Goal: Transaction & Acquisition: Purchase product/service

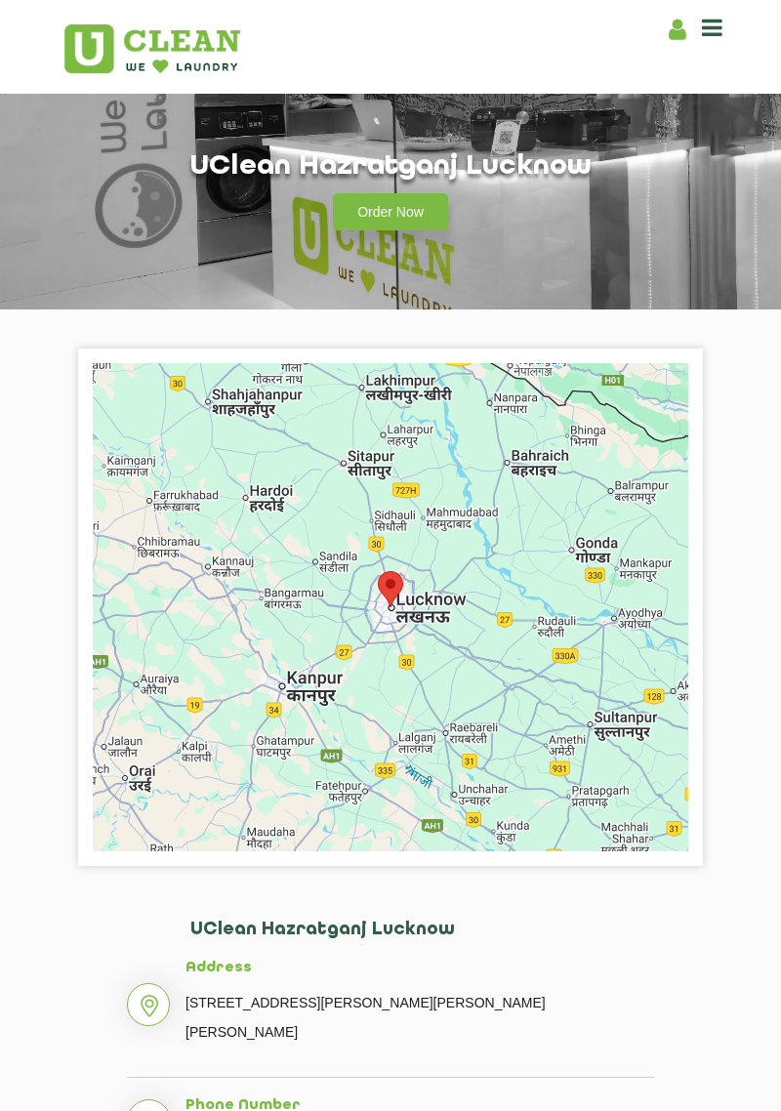
click at [406, 225] on link "Order Now" at bounding box center [390, 211] width 115 height 37
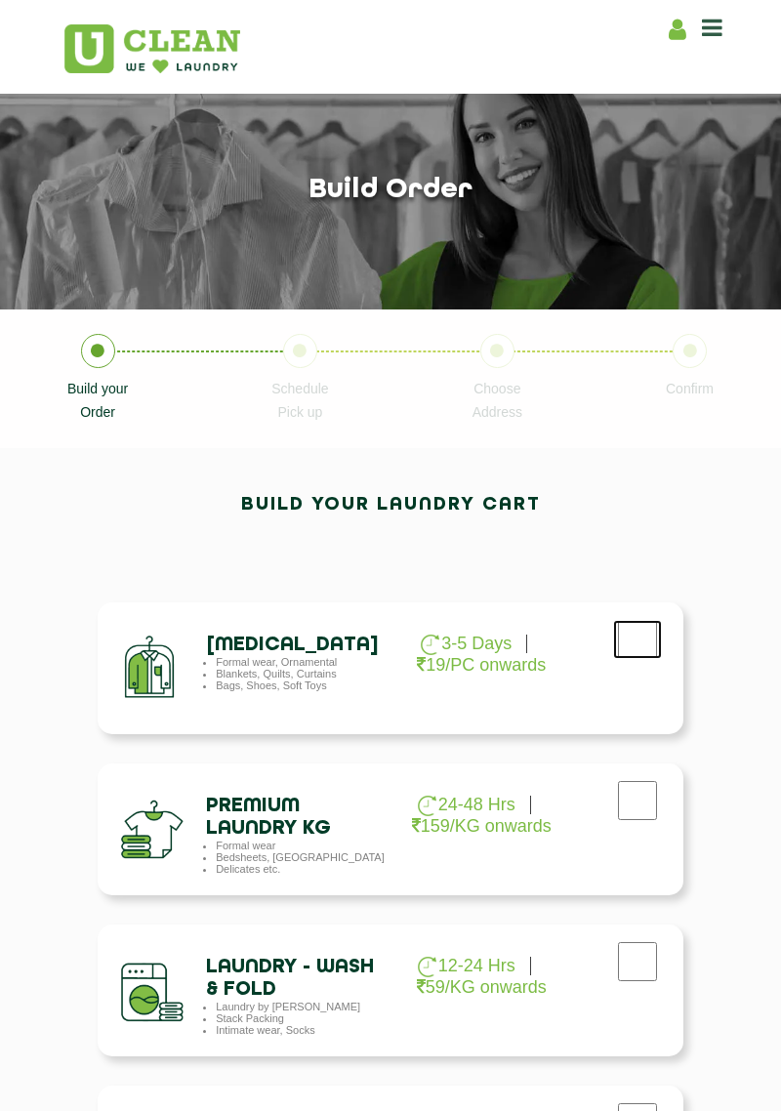
click at [649, 653] on input "checkbox" at bounding box center [637, 639] width 49 height 39
checkbox input "true"
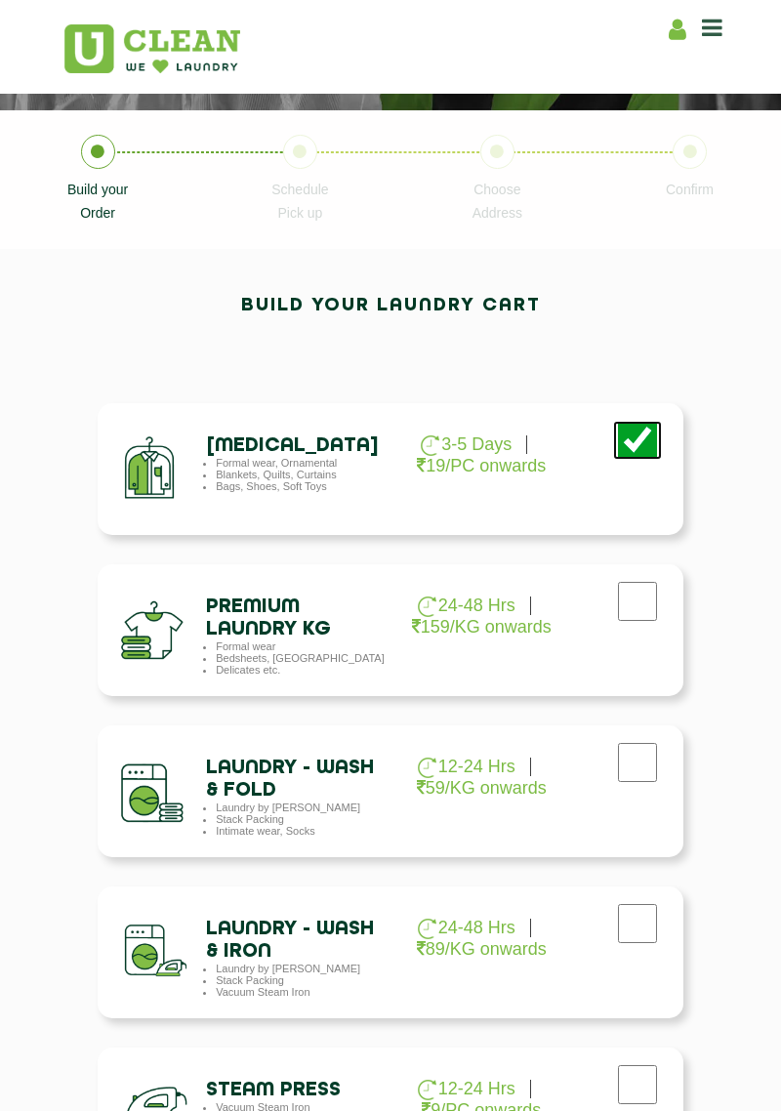
scroll to position [200, 0]
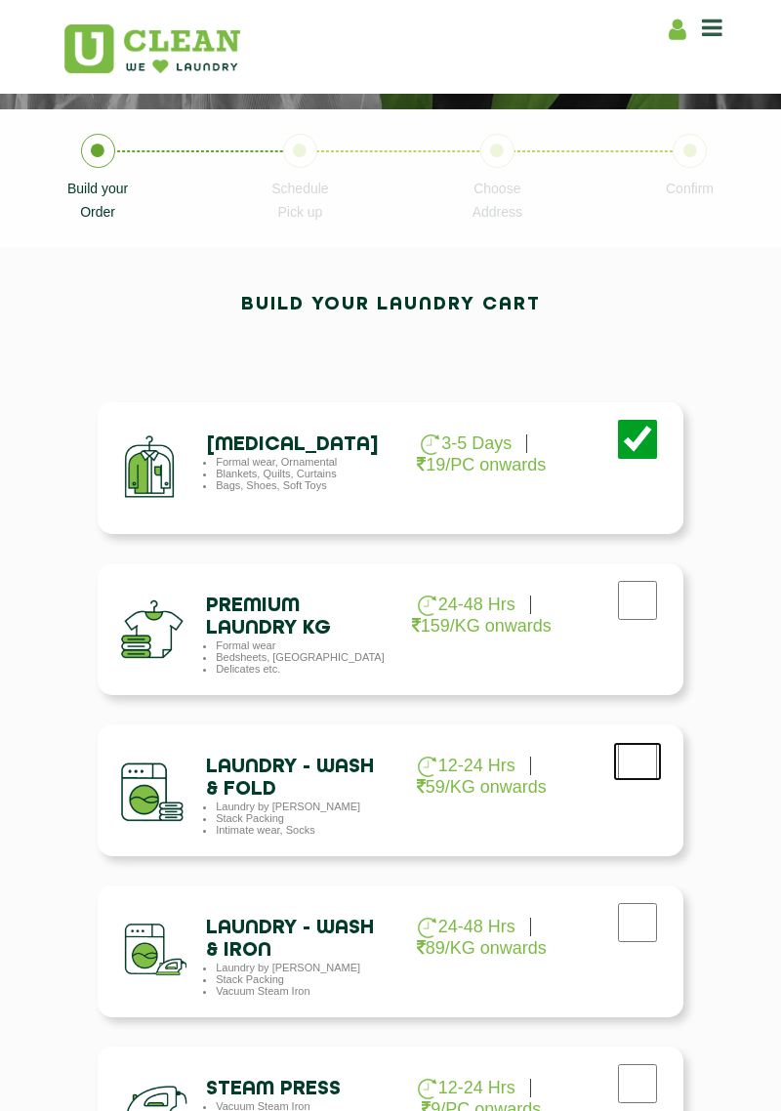
click at [639, 459] on input "checkbox" at bounding box center [637, 439] width 49 height 39
checkbox input "true"
click at [641, 455] on input "checkbox" at bounding box center [637, 439] width 49 height 39
checkbox input "false"
click at [658, 459] on input "checkbox" at bounding box center [637, 439] width 49 height 39
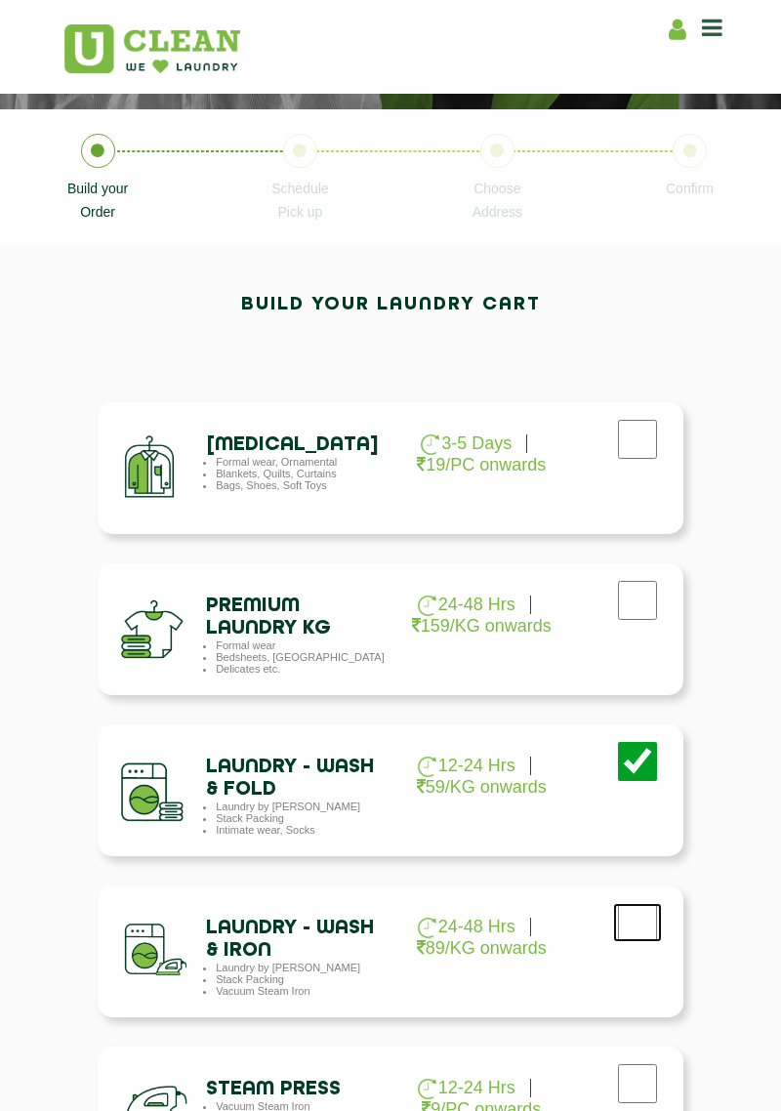
checkbox input "true"
click at [641, 459] on input "checkbox" at bounding box center [637, 439] width 49 height 39
checkbox input "false"
click at [658, 459] on input "checkbox" at bounding box center [637, 439] width 49 height 39
checkbox input "false"
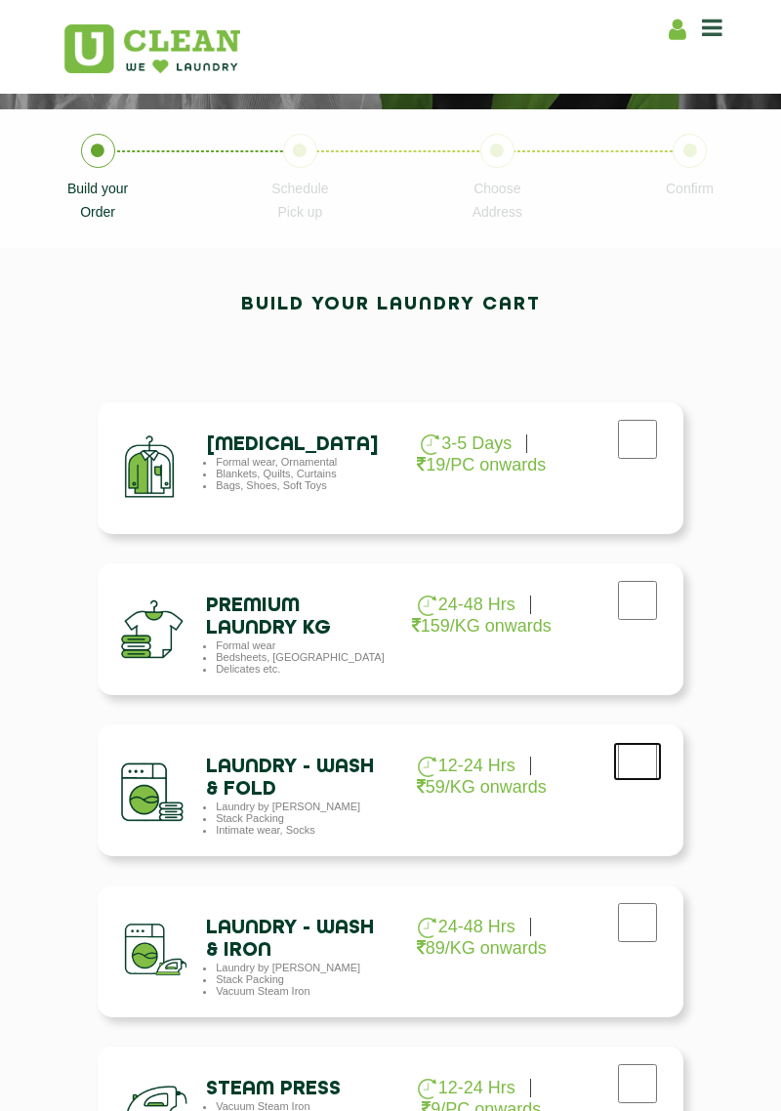
click at [636, 459] on input "checkbox" at bounding box center [637, 439] width 49 height 39
checkbox input "true"
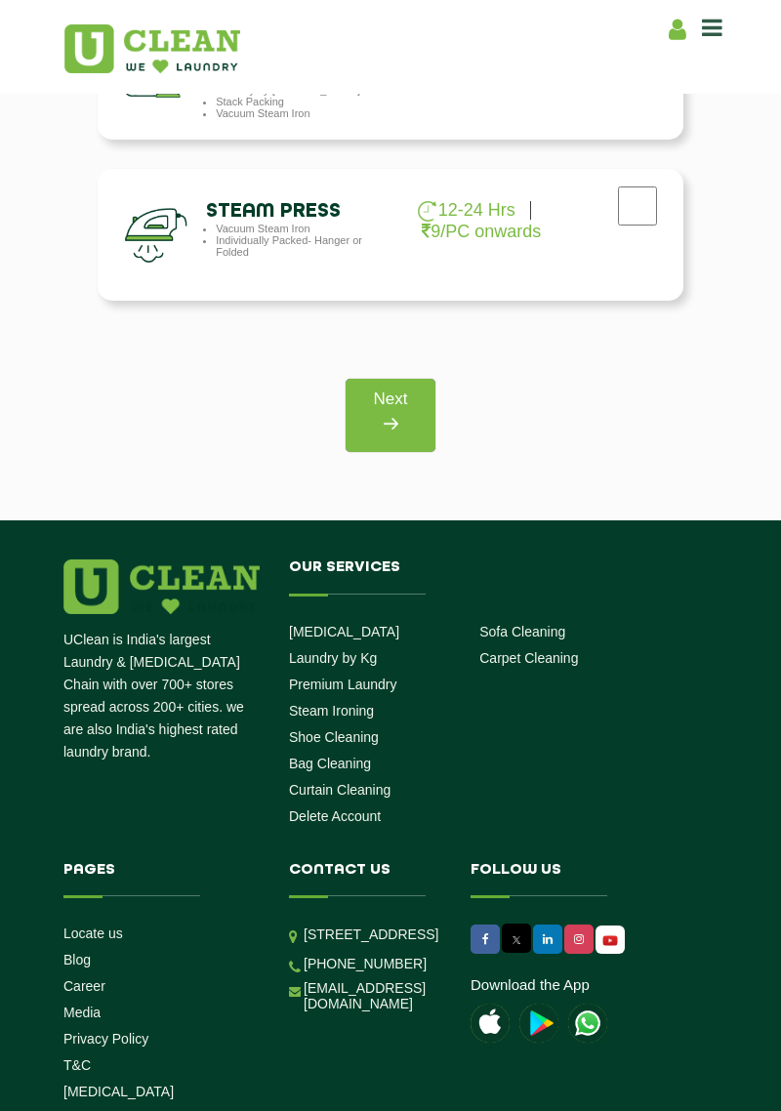
click at [385, 425] on img at bounding box center [390, 423] width 35 height 35
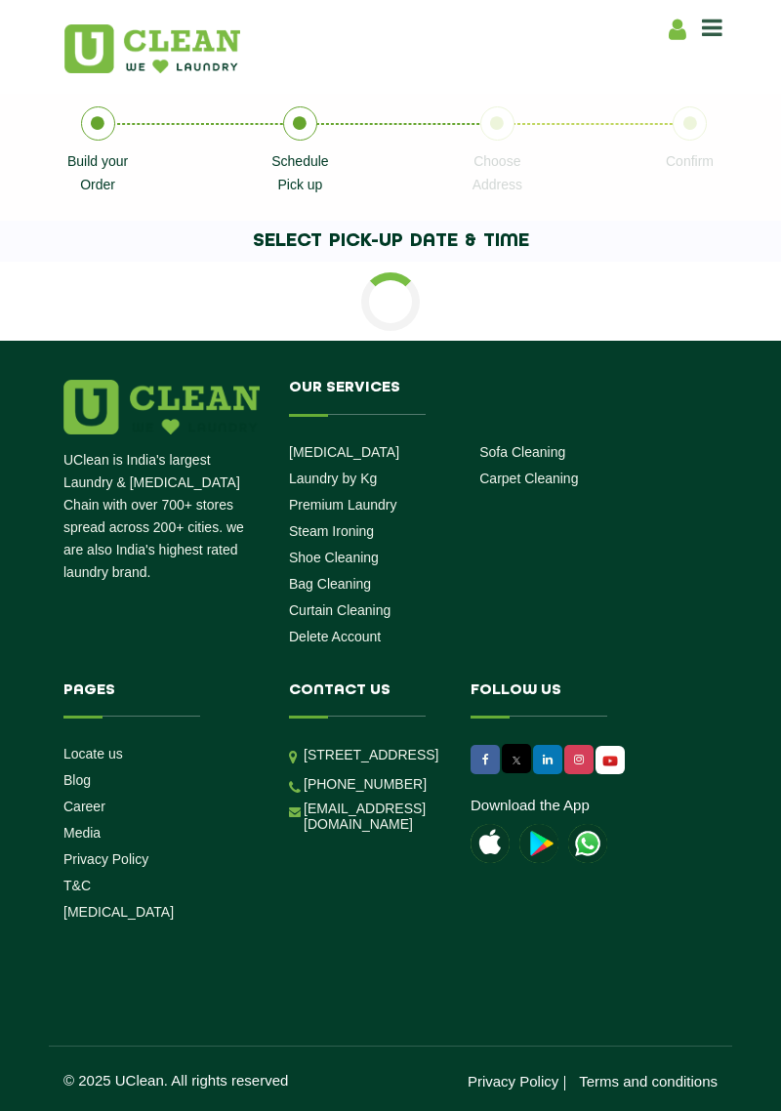
scroll to position [261, 0]
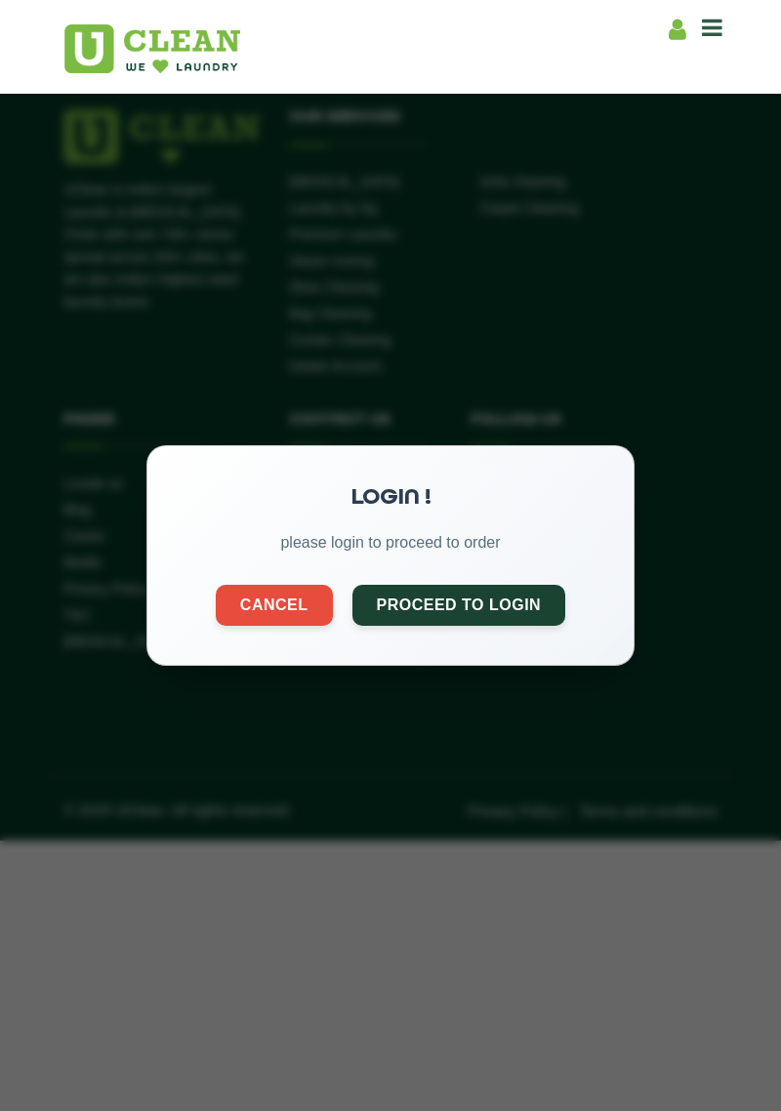
click at [509, 608] on button "Proceed to Login" at bounding box center [459, 605] width 214 height 41
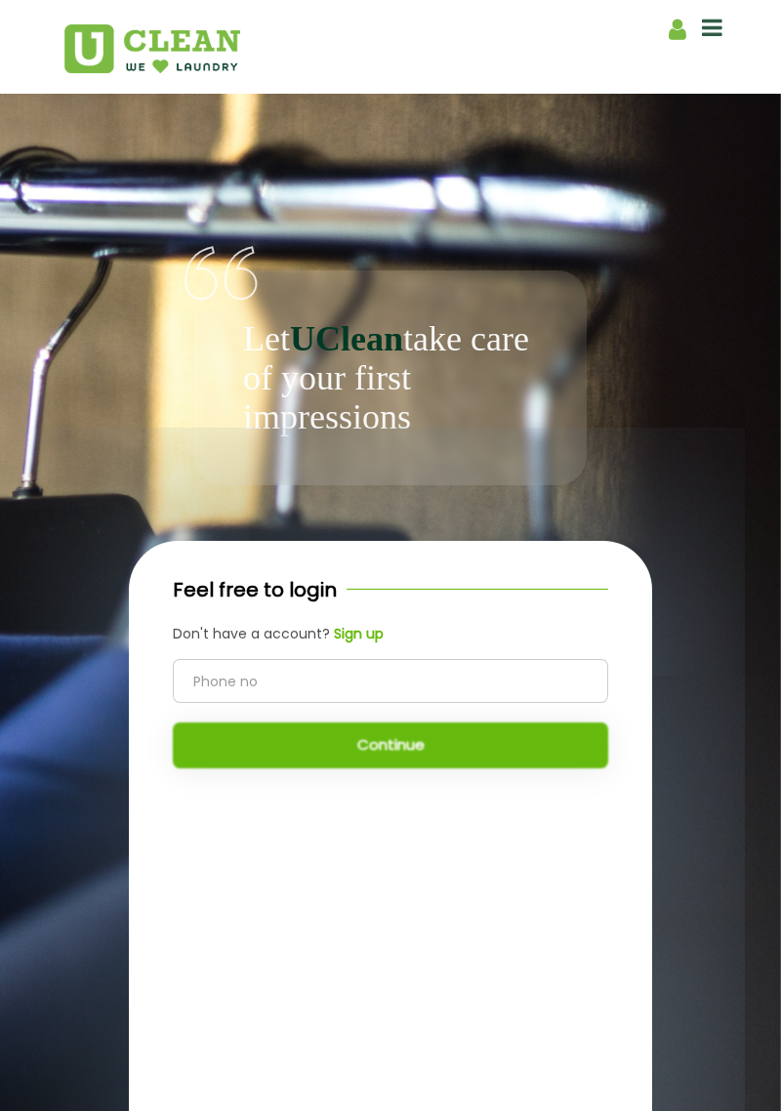
click at [466, 696] on input "tel" at bounding box center [390, 681] width 435 height 44
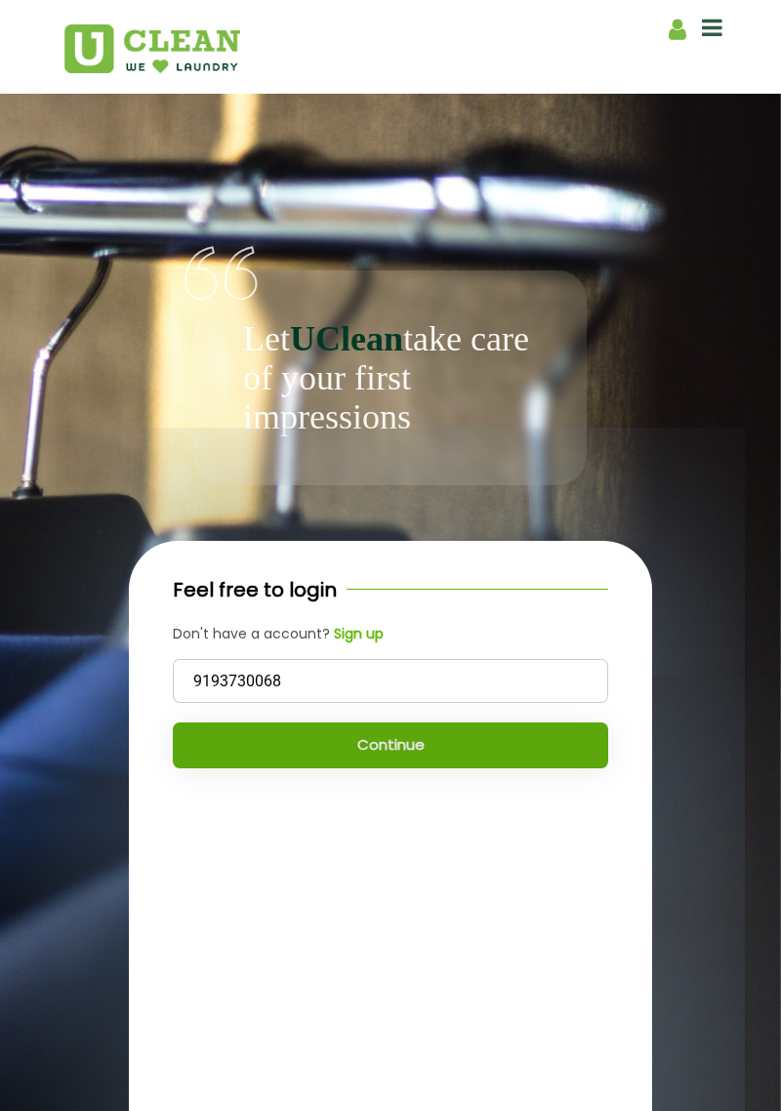
type input "9193730068"
click at [575, 754] on button "Continue" at bounding box center [390, 745] width 435 height 46
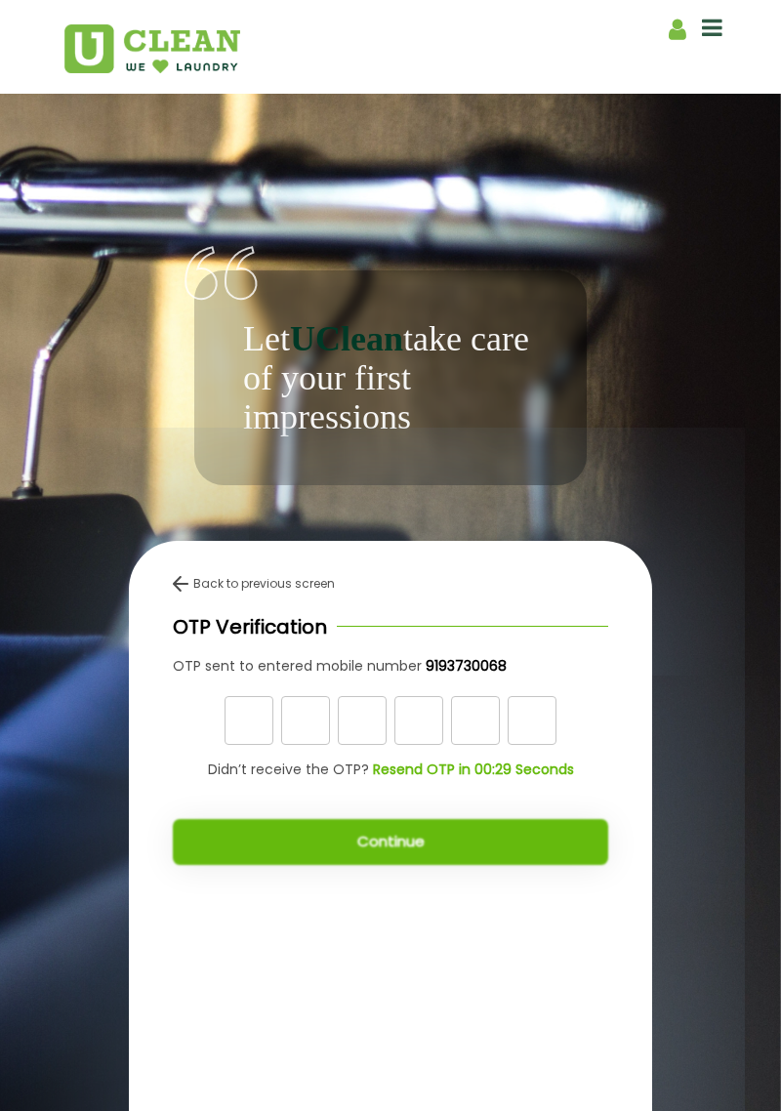
scroll to position [185, 0]
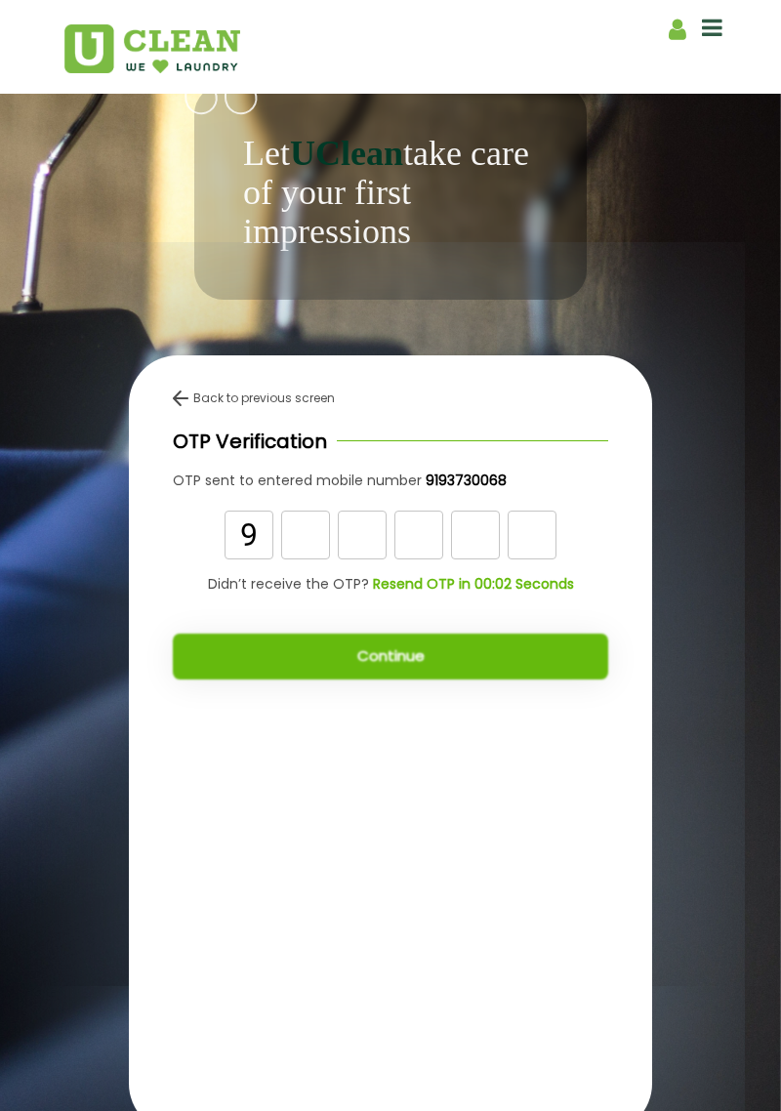
type input "9"
click at [307, 556] on input "text" at bounding box center [305, 535] width 49 height 49
type input "4"
click at [373, 559] on input "text" at bounding box center [362, 535] width 49 height 49
type input "0"
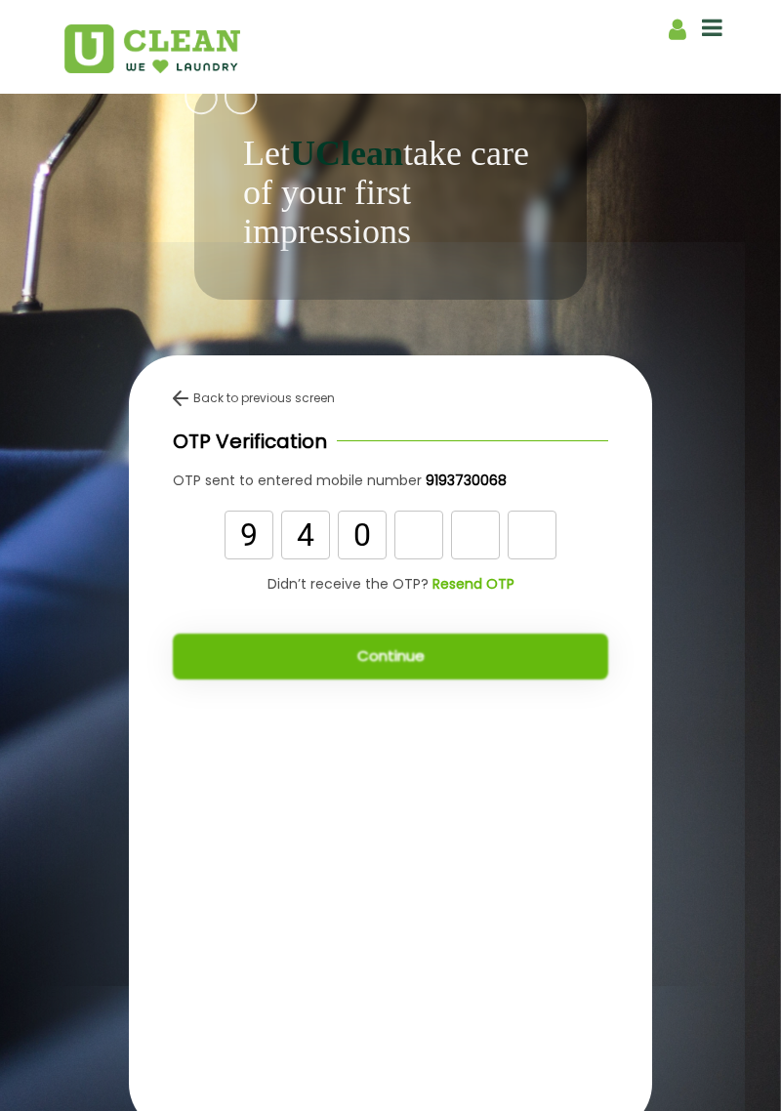
click at [423, 559] on input "text" at bounding box center [418, 535] width 49 height 49
type input "5"
click at [462, 559] on input "text" at bounding box center [475, 535] width 49 height 49
type input "8"
click at [534, 541] on input "text" at bounding box center [532, 535] width 49 height 49
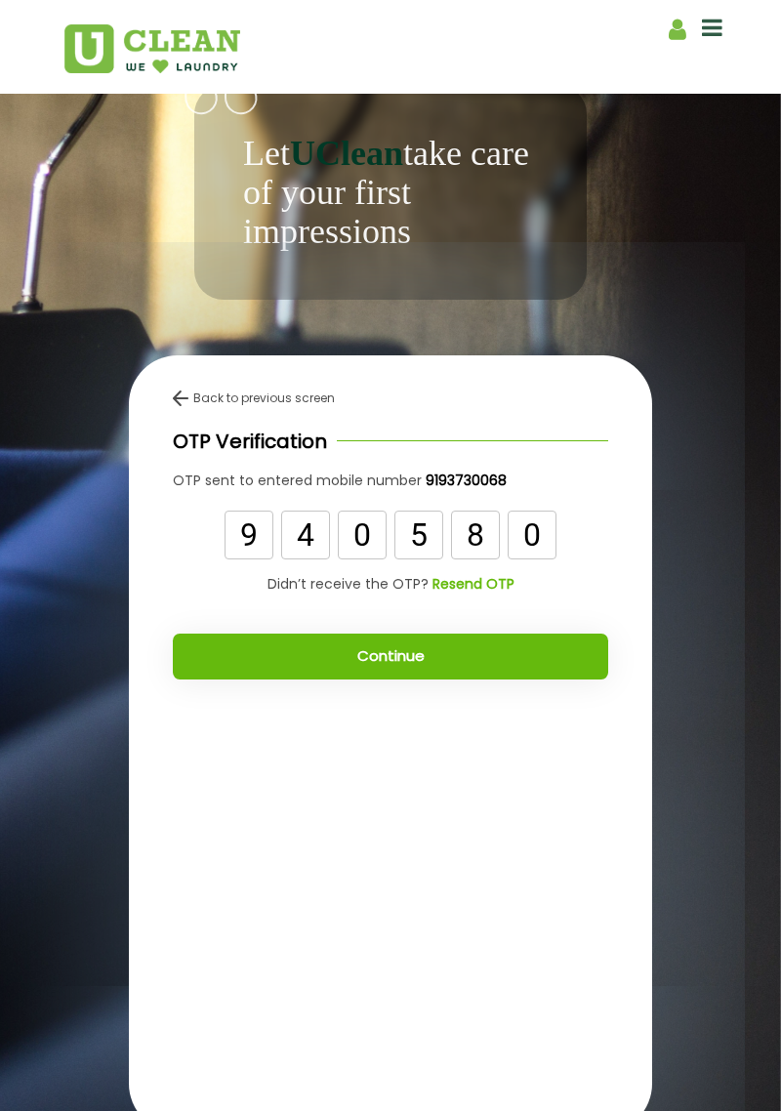
type input "0"
click at [561, 675] on button "Continue" at bounding box center [390, 657] width 435 height 46
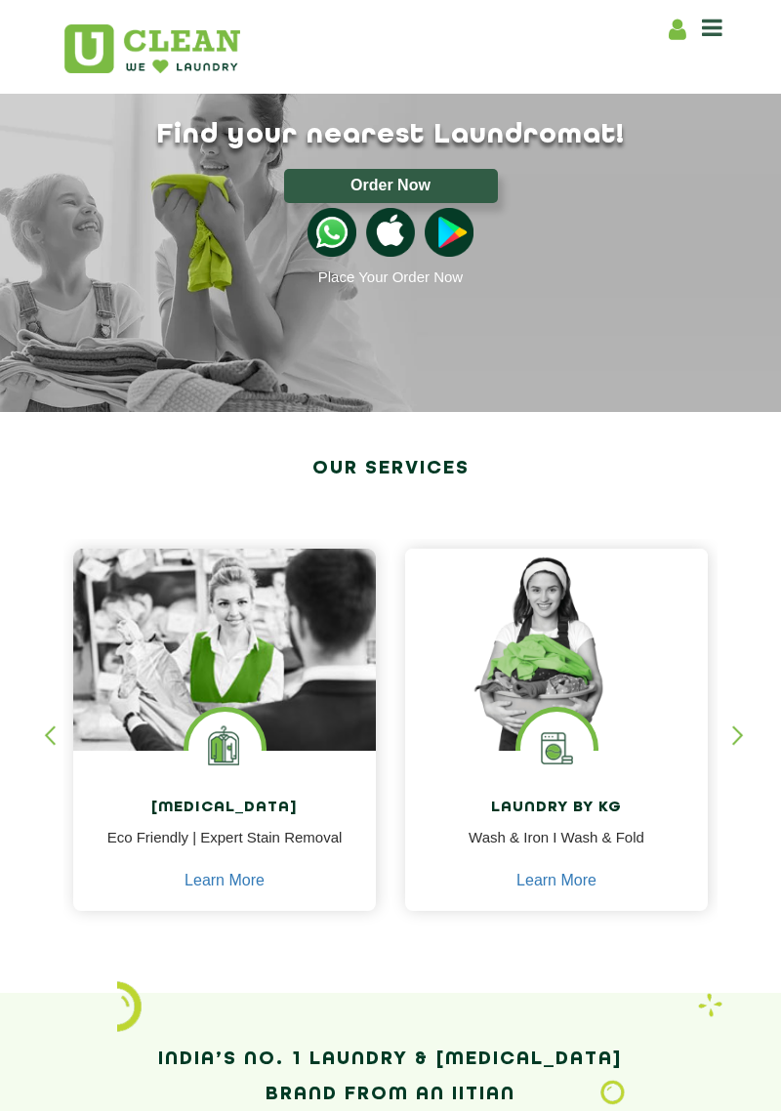
click at [592, 727] on img at bounding box center [556, 748] width 73 height 73
click at [580, 803] on h4 "Laundry by Kg" at bounding box center [556, 808] width 273 height 18
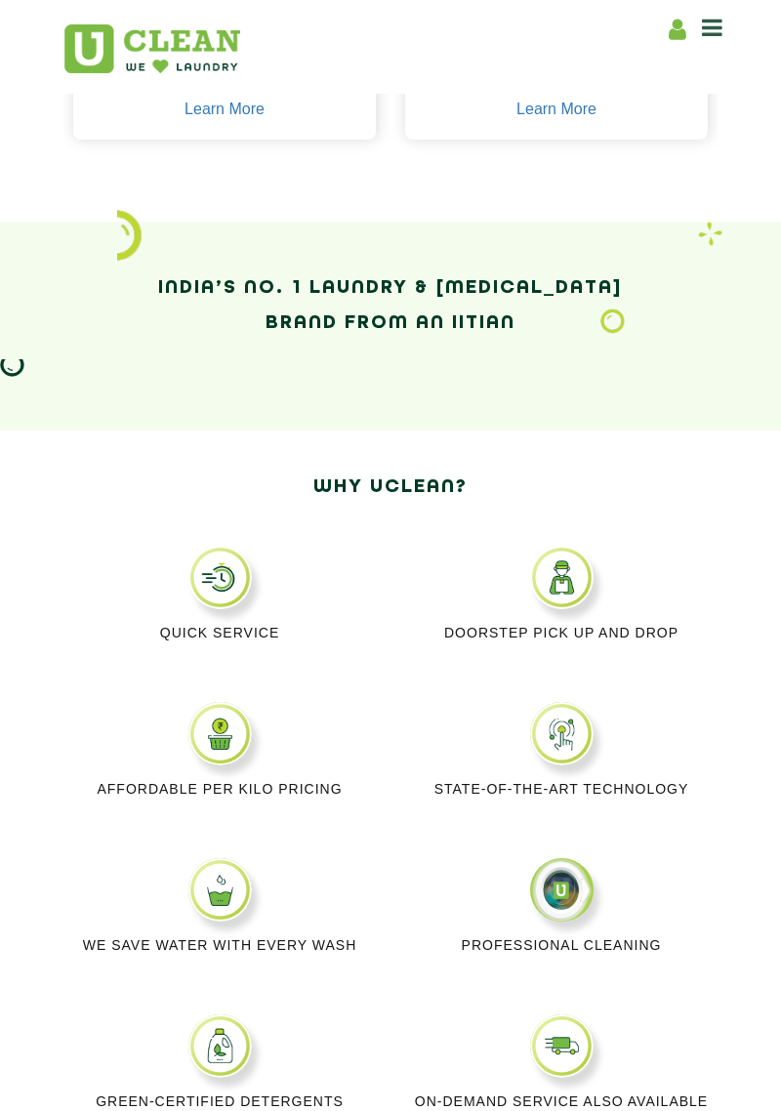
click at [566, 597] on img at bounding box center [561, 577] width 63 height 63
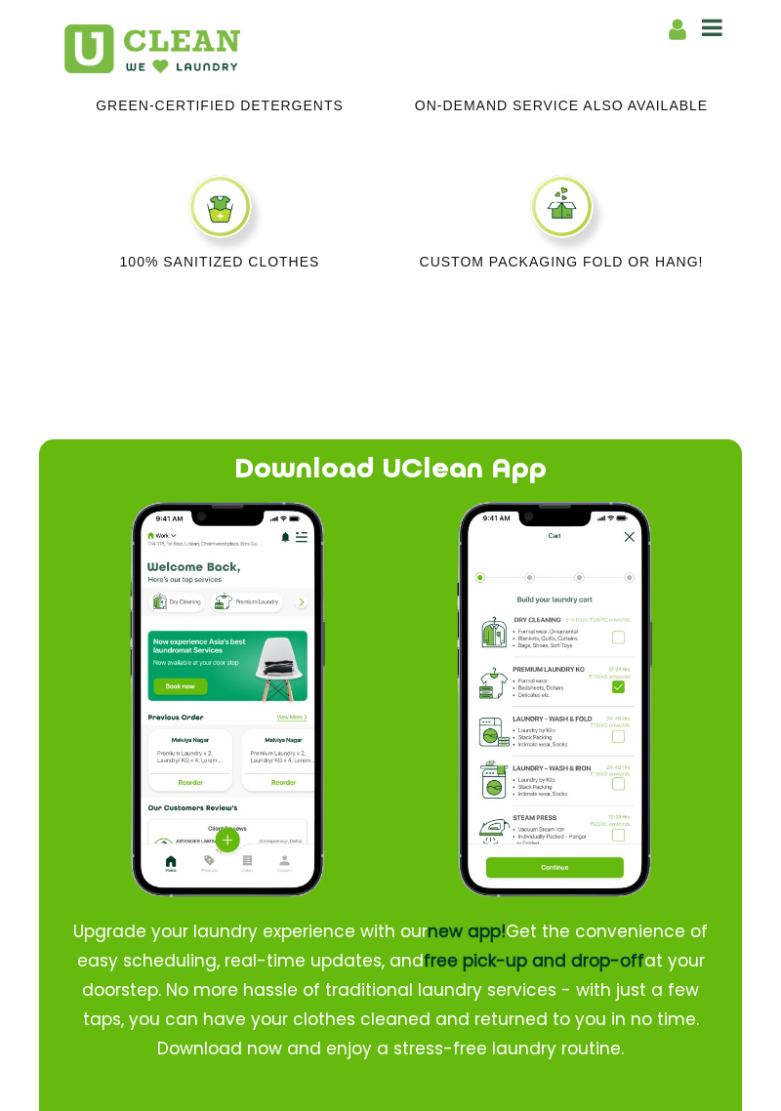
scroll to position [1777, 0]
